Goal: Information Seeking & Learning: Learn about a topic

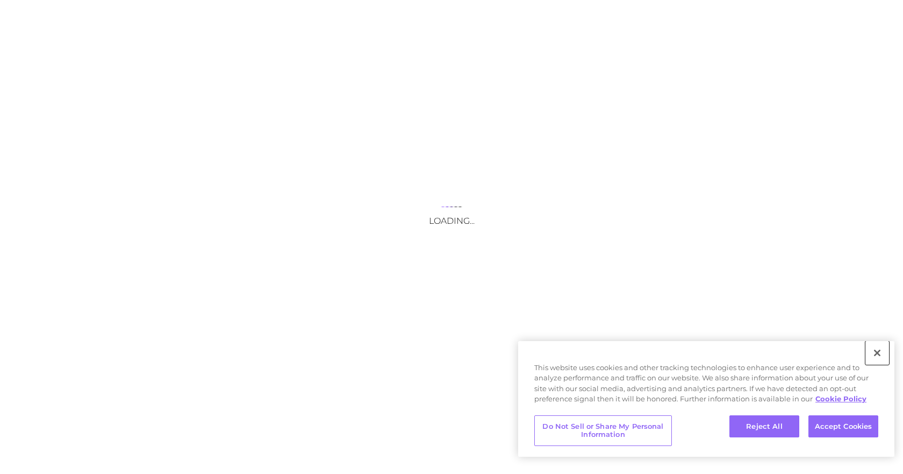
click at [877, 358] on button "Close" at bounding box center [878, 353] width 24 height 24
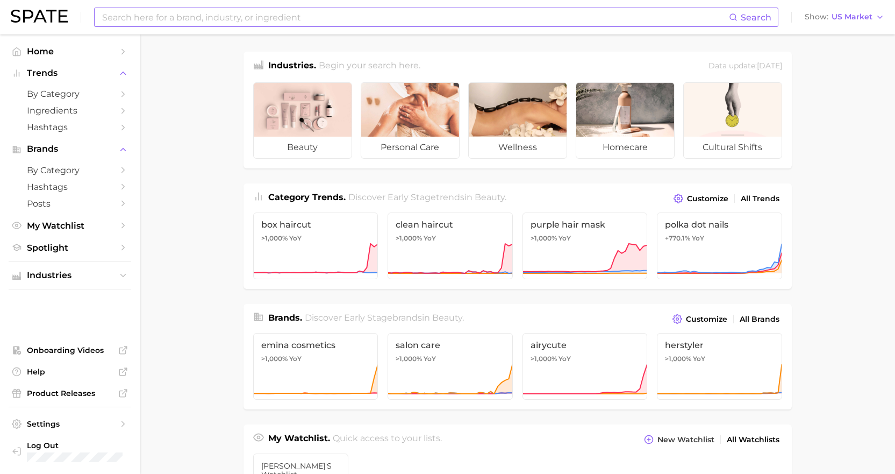
click at [183, 26] on input at bounding box center [415, 17] width 628 height 18
type input "clear mascara"
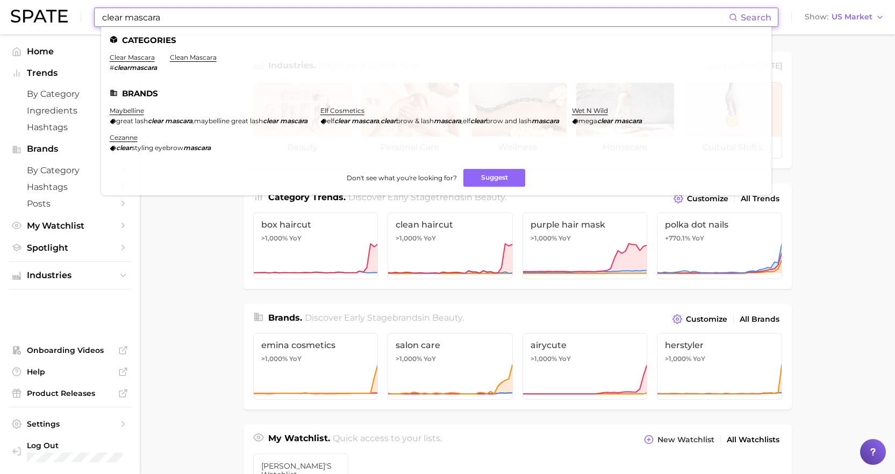
click at [138, 61] on li "clear mascara # clearmascara" at bounding box center [133, 62] width 47 height 18
click at [137, 54] on link "clear mascara" at bounding box center [132, 57] width 45 height 8
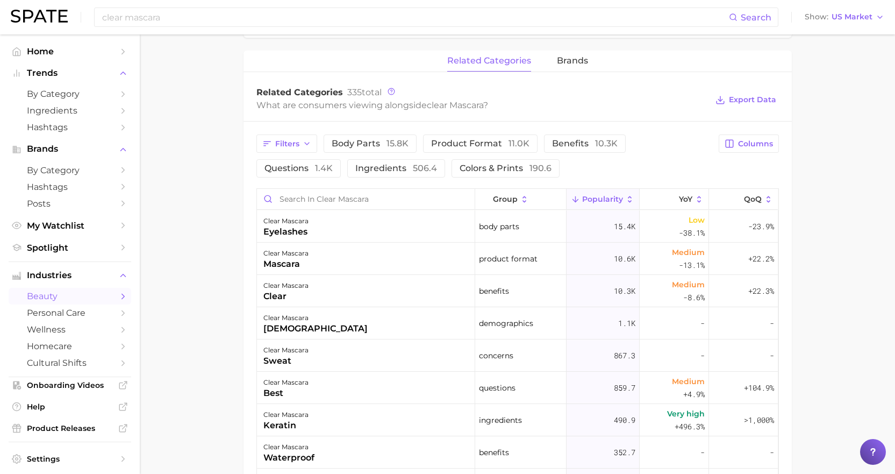
scroll to position [484, 0]
click at [576, 145] on span "benefits 10.3k" at bounding box center [585, 143] width 66 height 9
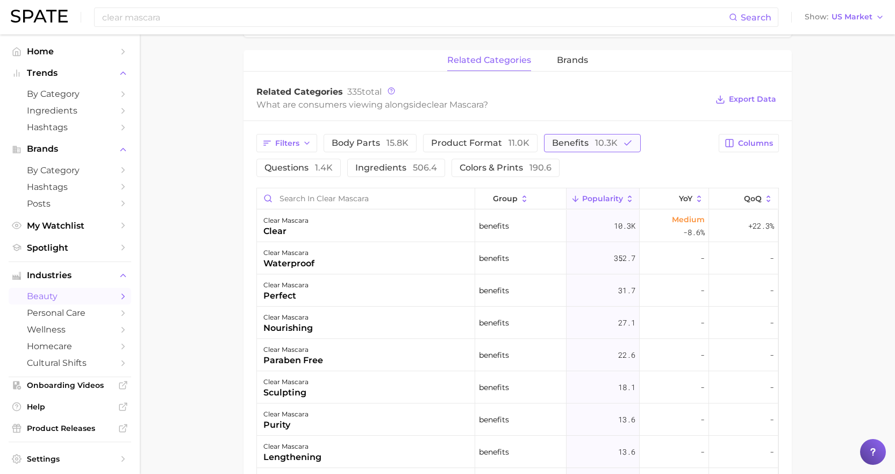
click at [576, 145] on span "benefits 10.3k" at bounding box center [585, 143] width 66 height 9
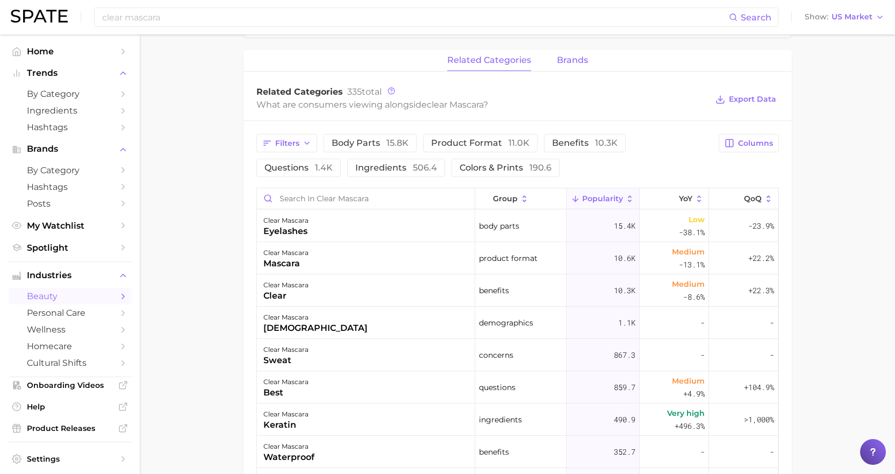
click at [566, 69] on button "brands" at bounding box center [572, 60] width 31 height 21
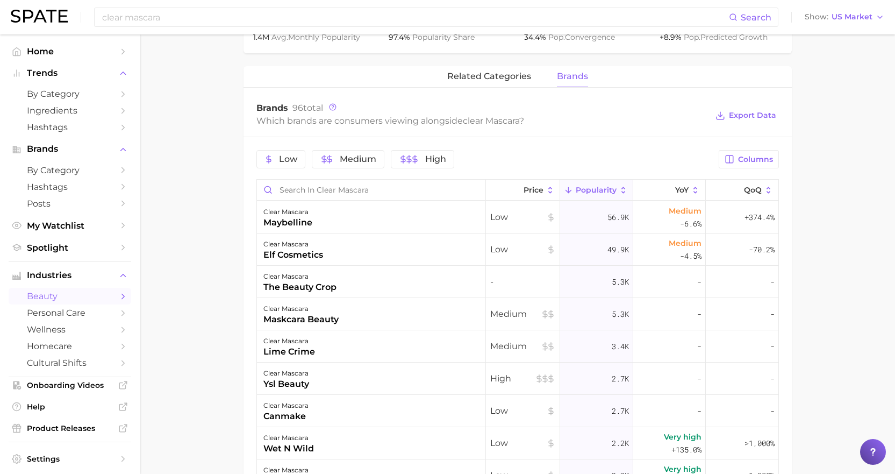
scroll to position [376, 0]
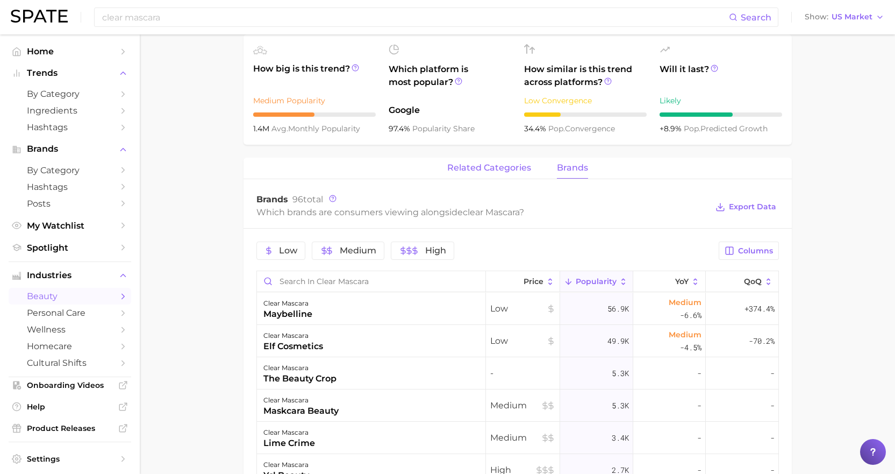
click at [465, 158] on button "related categories" at bounding box center [489, 168] width 84 height 21
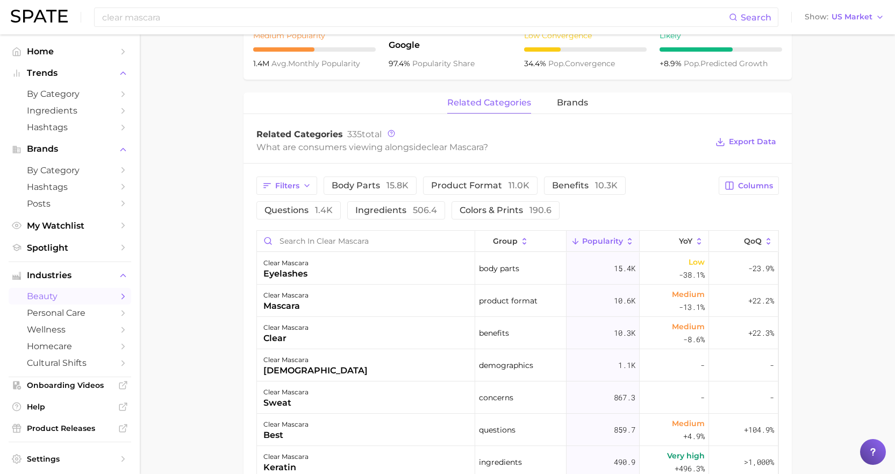
scroll to position [430, 0]
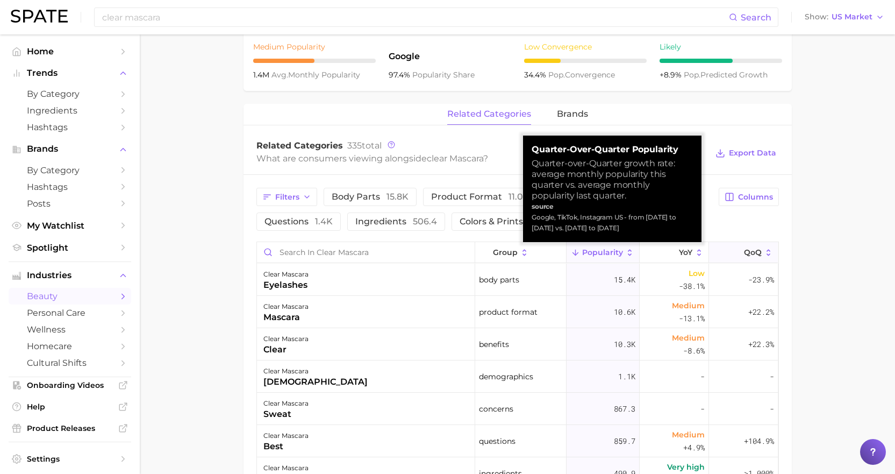
click at [745, 252] on span "QoQ" at bounding box center [753, 252] width 18 height 9
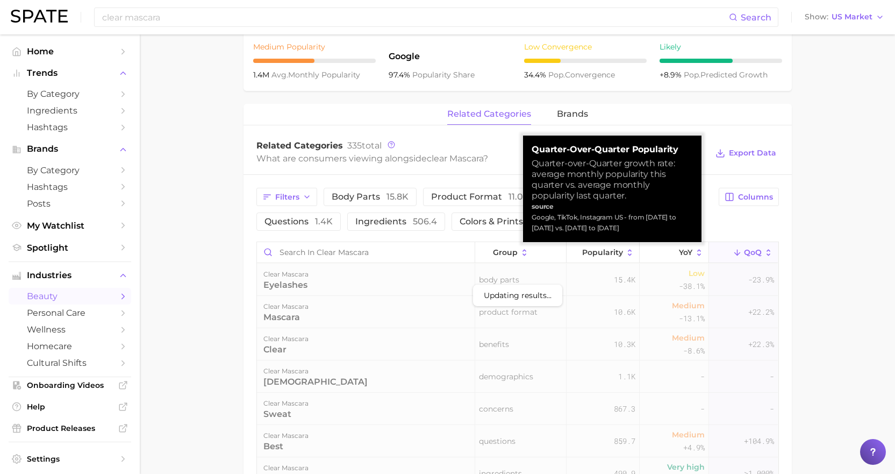
click at [745, 252] on span "QoQ" at bounding box center [753, 252] width 18 height 9
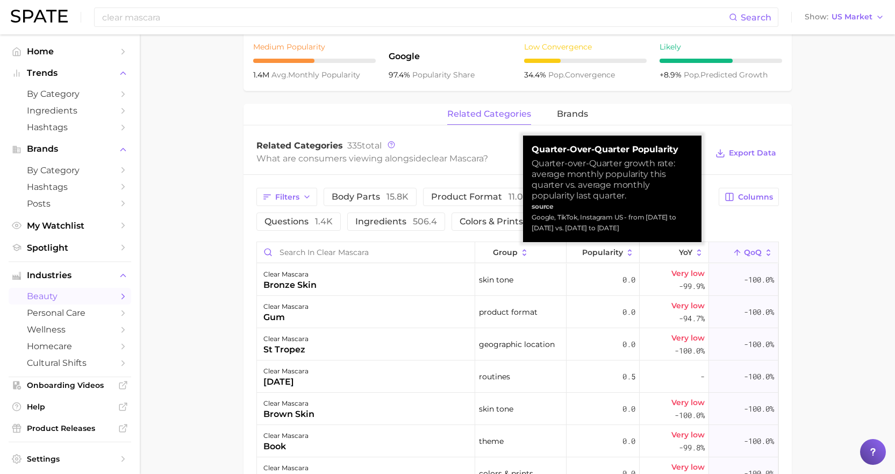
click at [745, 252] on span "QoQ" at bounding box center [753, 252] width 18 height 9
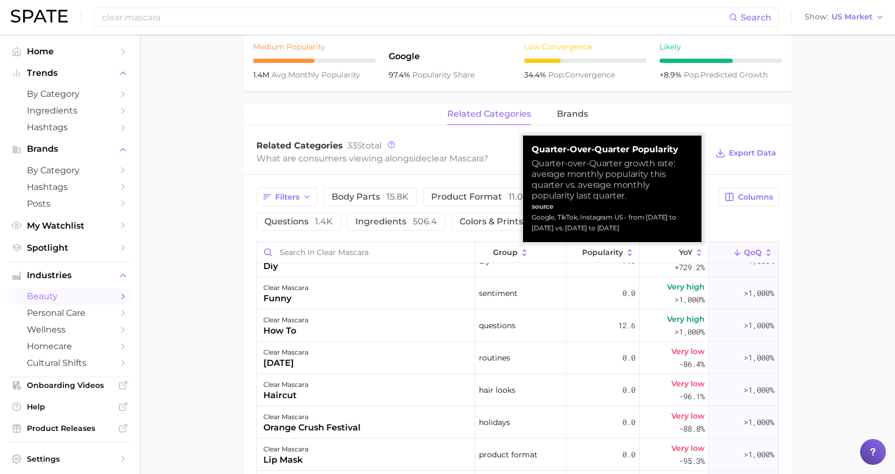
scroll to position [0, 0]
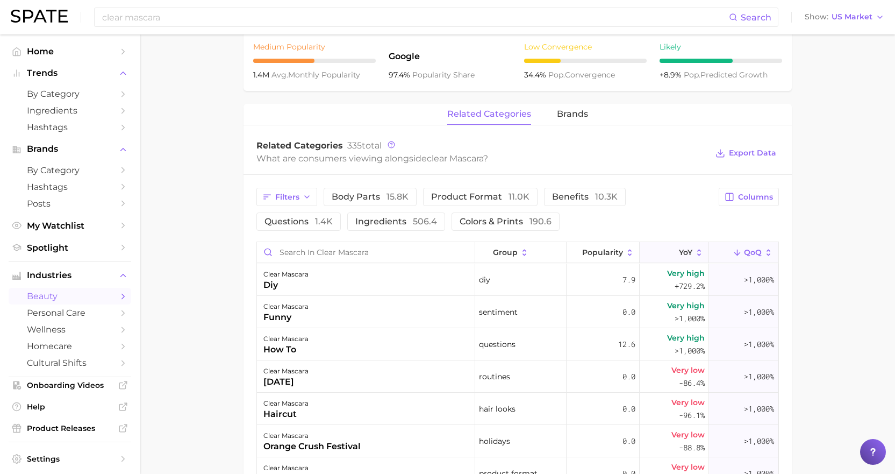
click at [687, 255] on button "YoY" at bounding box center [674, 252] width 69 height 21
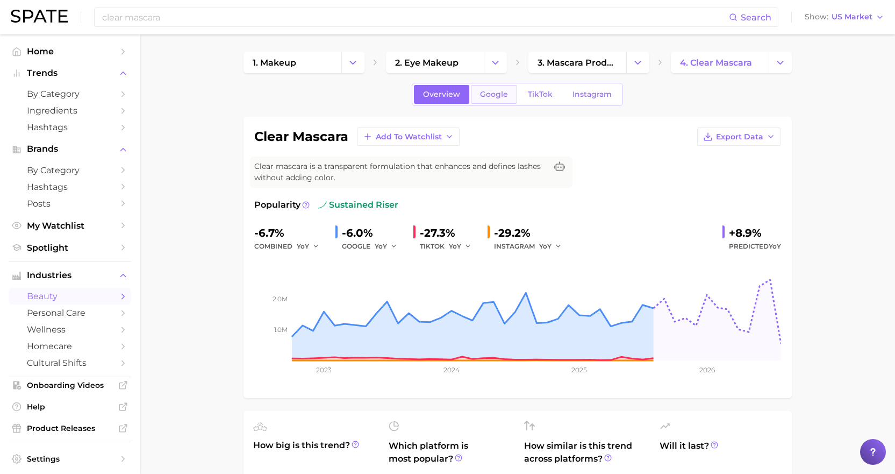
click at [503, 94] on span "Google" at bounding box center [494, 94] width 28 height 9
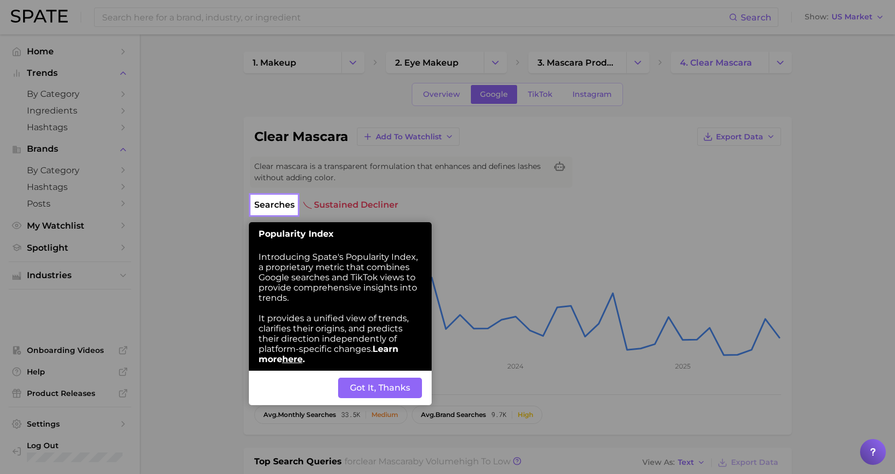
click at [364, 386] on button "Got It, Thanks" at bounding box center [380, 387] width 84 height 20
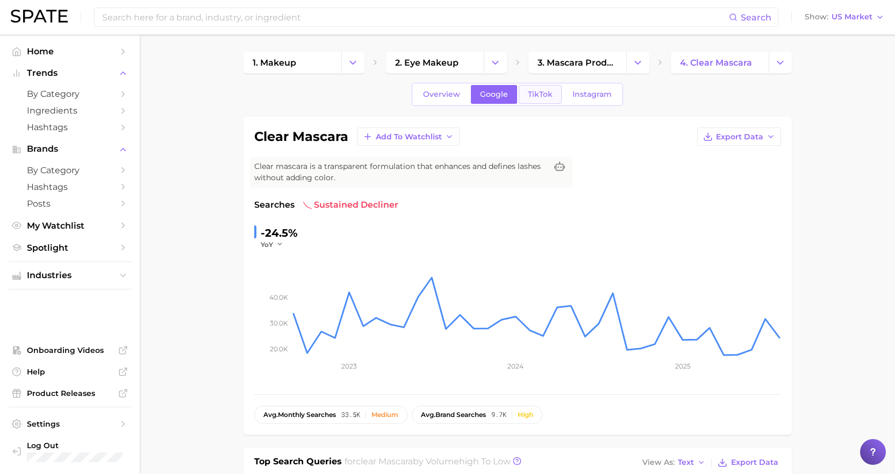
click at [536, 91] on span "TikTok" at bounding box center [540, 94] width 25 height 9
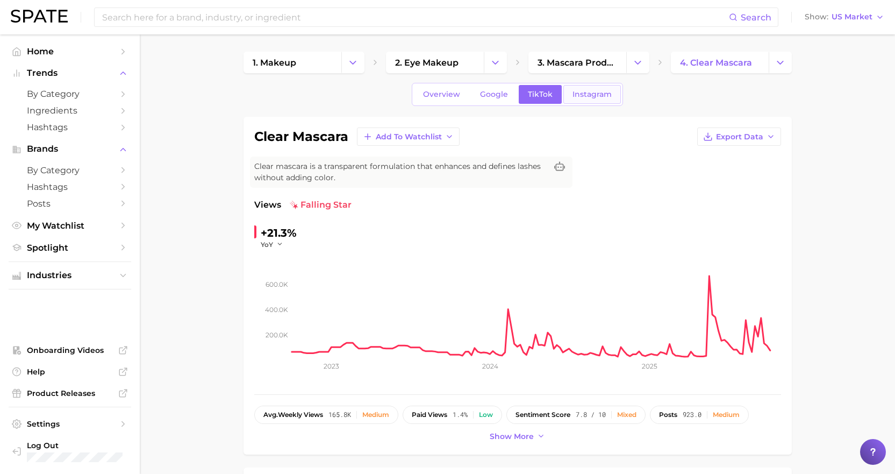
click at [592, 95] on span "Instagram" at bounding box center [592, 94] width 39 height 9
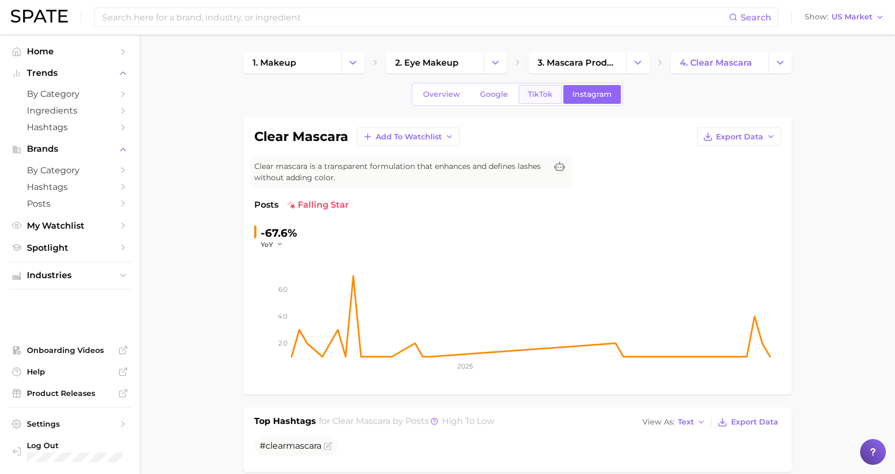
click at [544, 96] on span "TikTok" at bounding box center [540, 94] width 25 height 9
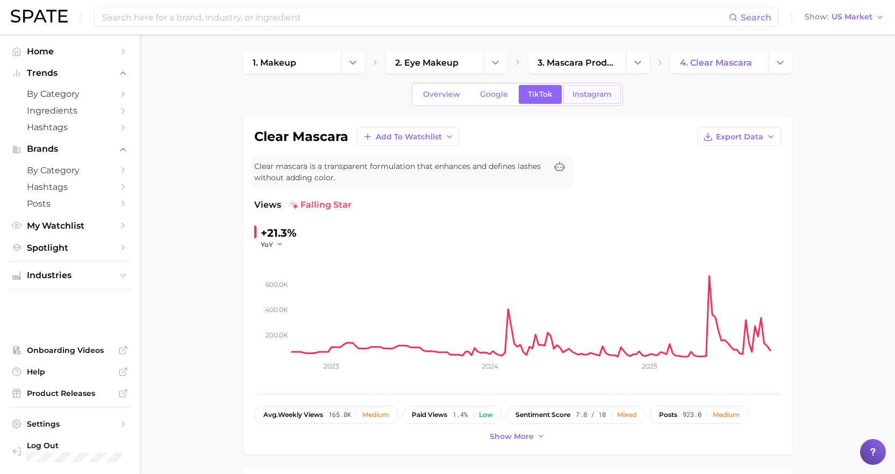
click at [585, 96] on span "Instagram" at bounding box center [592, 94] width 39 height 9
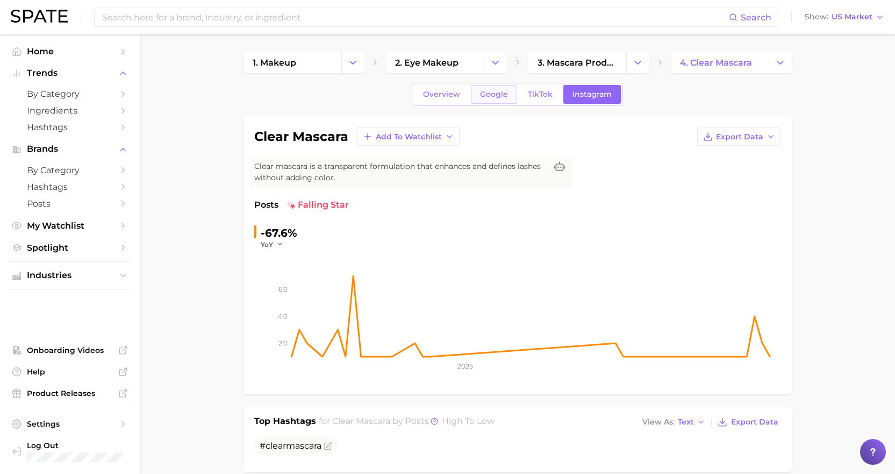
click at [497, 96] on span "Google" at bounding box center [494, 94] width 28 height 9
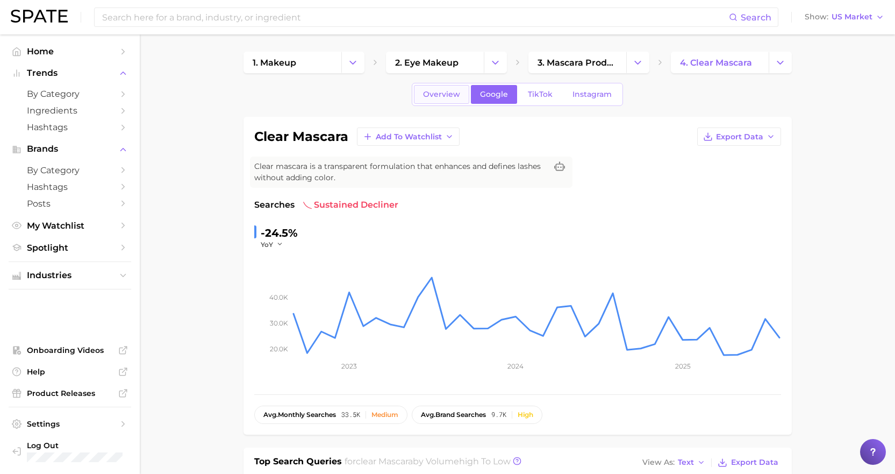
click at [435, 95] on span "Overview" at bounding box center [441, 94] width 37 height 9
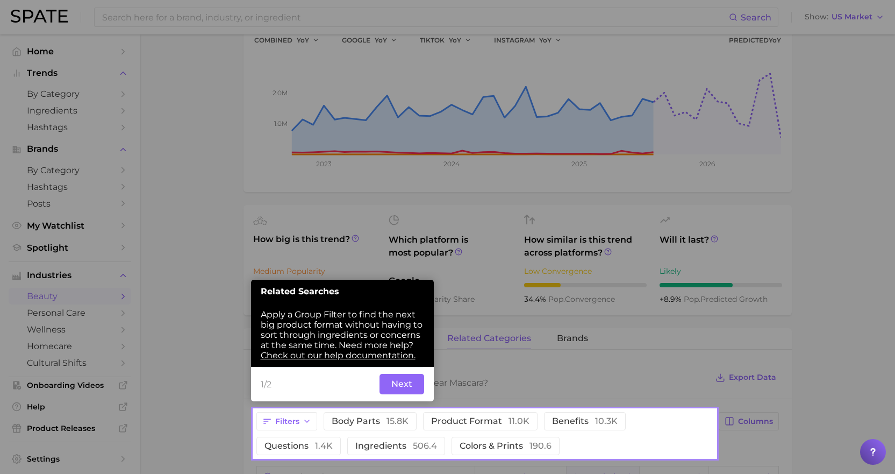
scroll to position [214, 0]
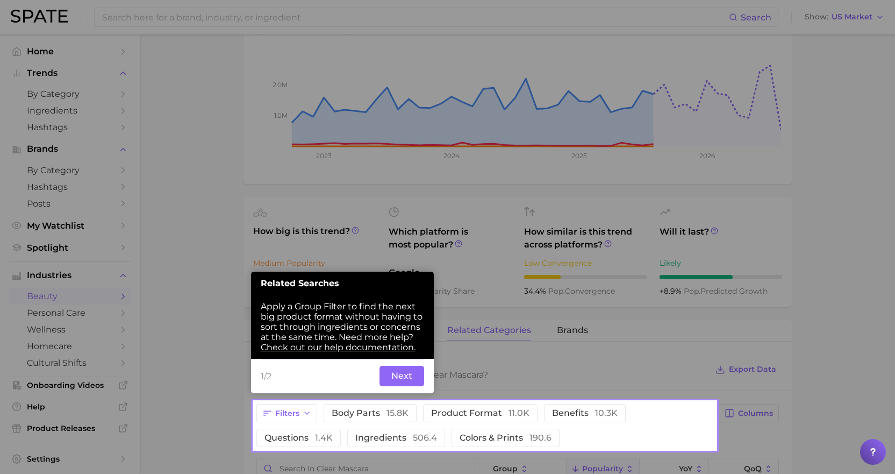
drag, startPoint x: 413, startPoint y: 380, endPoint x: 413, endPoint y: 369, distance: 11.3
click at [412, 376] on button "Next" at bounding box center [402, 376] width 45 height 20
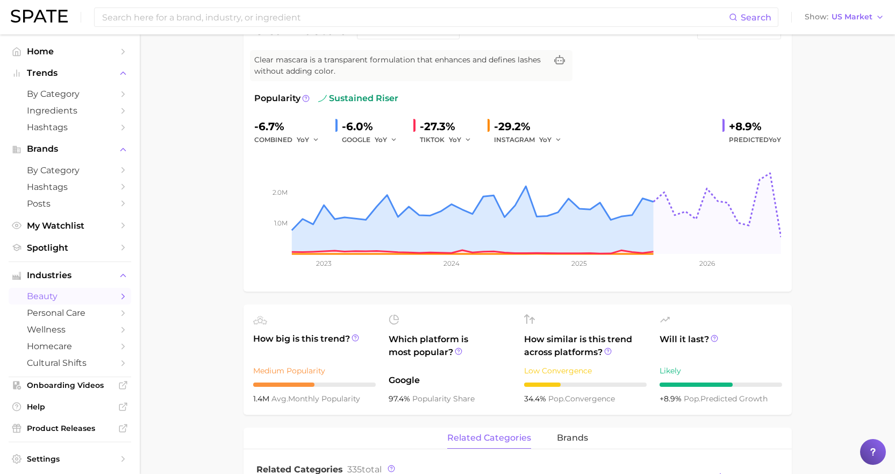
scroll to position [53, 0]
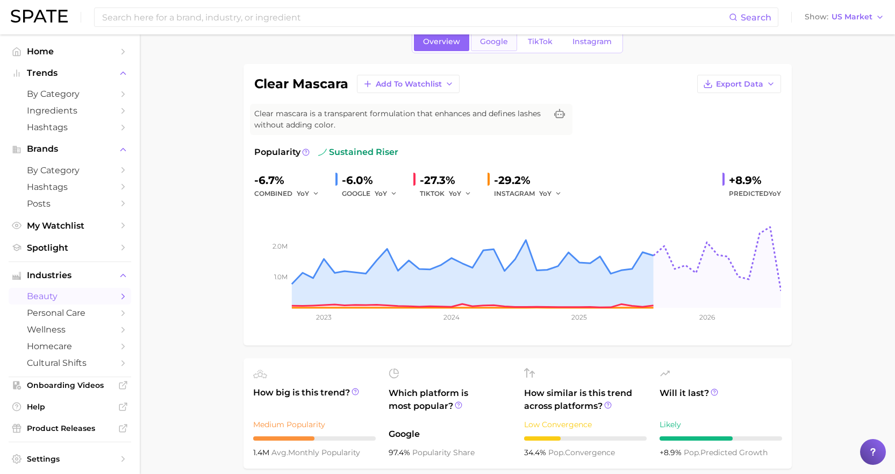
click at [494, 46] on link "Google" at bounding box center [494, 41] width 46 height 19
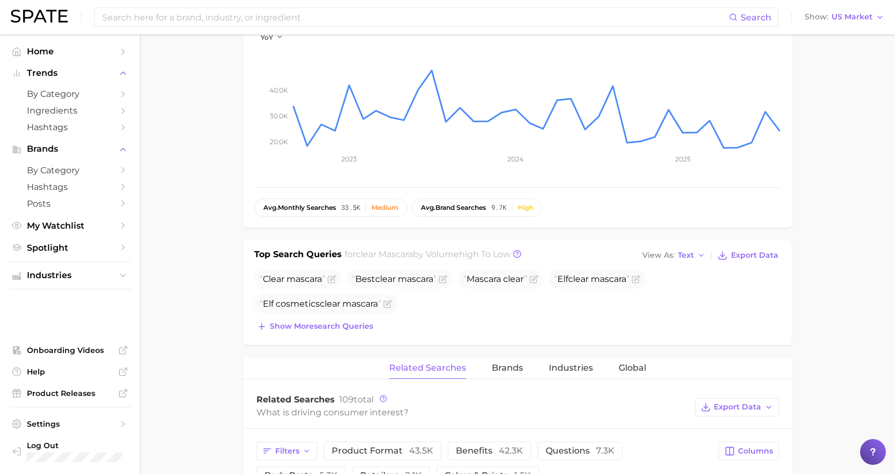
scroll to position [220, 0]
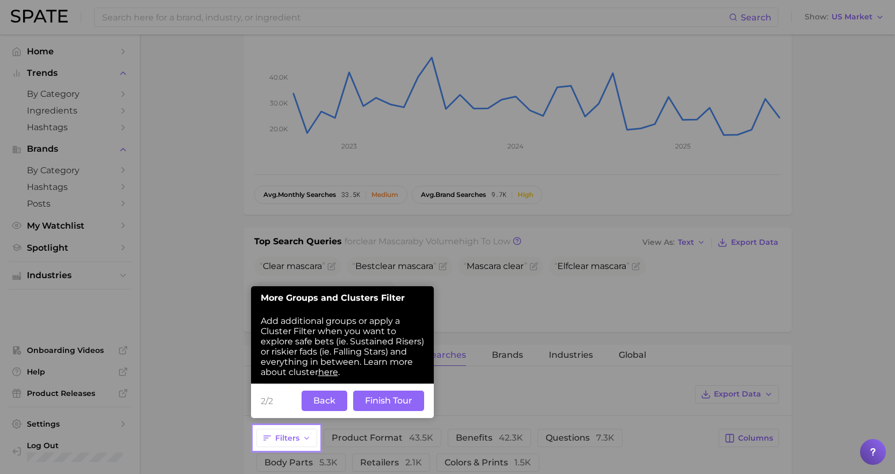
click at [333, 398] on button "Back" at bounding box center [325, 400] width 46 height 20
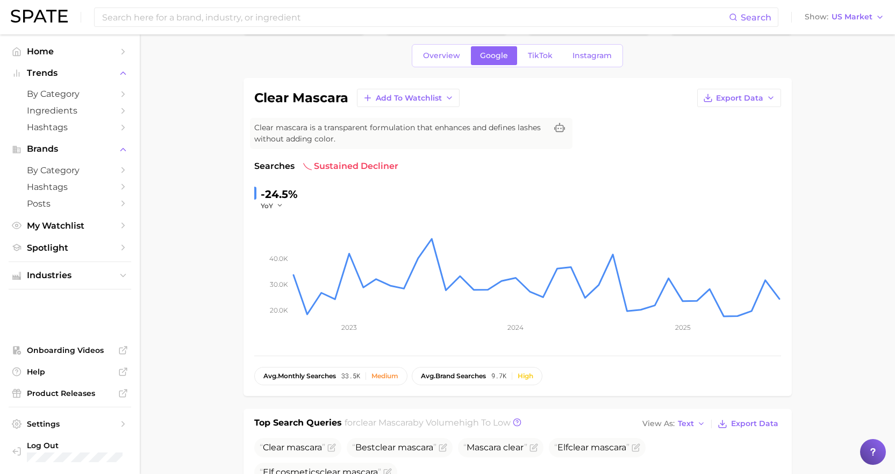
scroll to position [5, 0]
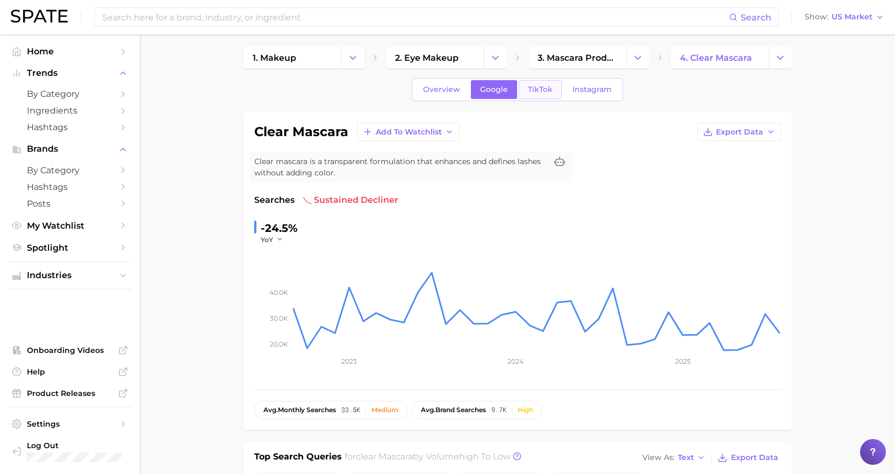
click at [536, 97] on link "TikTok" at bounding box center [540, 89] width 43 height 19
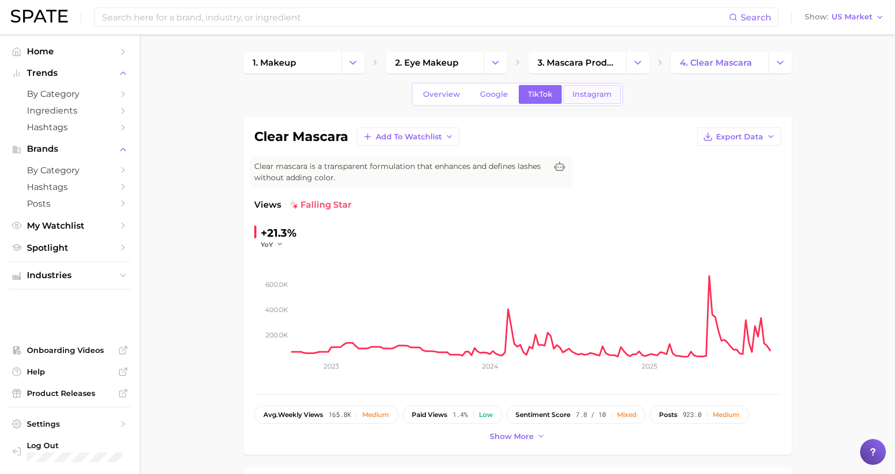
click at [589, 87] on link "Instagram" at bounding box center [593, 94] width 58 height 19
